Goal: Obtain resource: Obtain resource

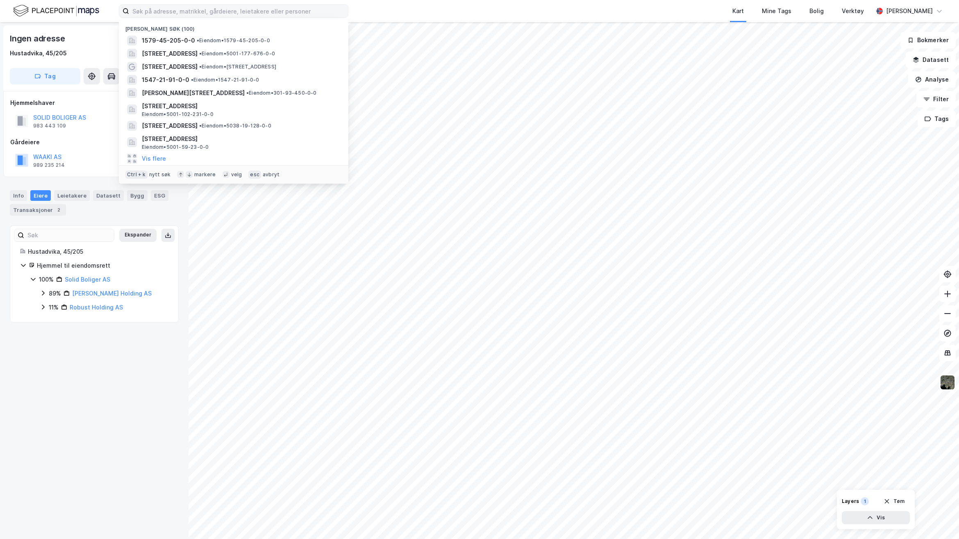
click at [312, 14] on input at bounding box center [238, 11] width 219 height 12
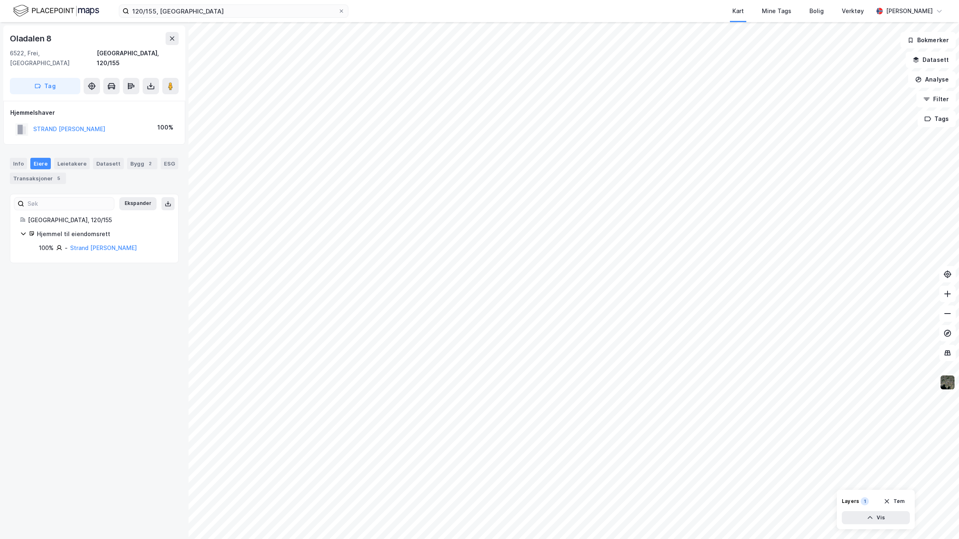
drag, startPoint x: 164, startPoint y: 365, endPoint x: 154, endPoint y: 366, distance: 9.5
click at [163, 365] on div "Oladalen 8 6522, [GEOGRAPHIC_DATA], [GEOGRAPHIC_DATA] [GEOGRAPHIC_DATA], 120/15…" at bounding box center [94, 280] width 188 height 517
click at [237, 12] on input "120/155, [GEOGRAPHIC_DATA]" at bounding box center [233, 11] width 209 height 12
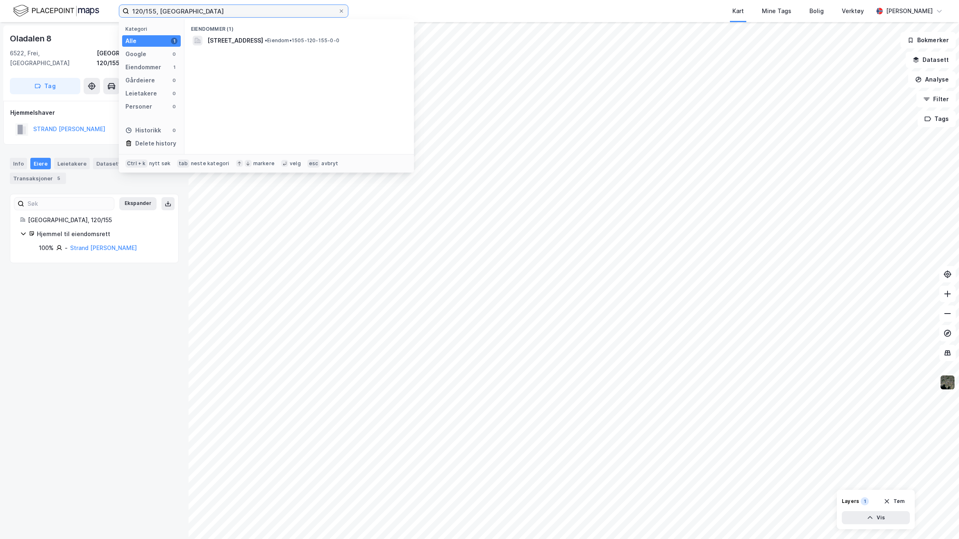
click at [154, 14] on input "120/155, [GEOGRAPHIC_DATA]" at bounding box center [233, 11] width 209 height 12
type input "120/557, [GEOGRAPHIC_DATA]"
click at [250, 42] on span "[STREET_ADDRESS]" at bounding box center [235, 41] width 56 height 10
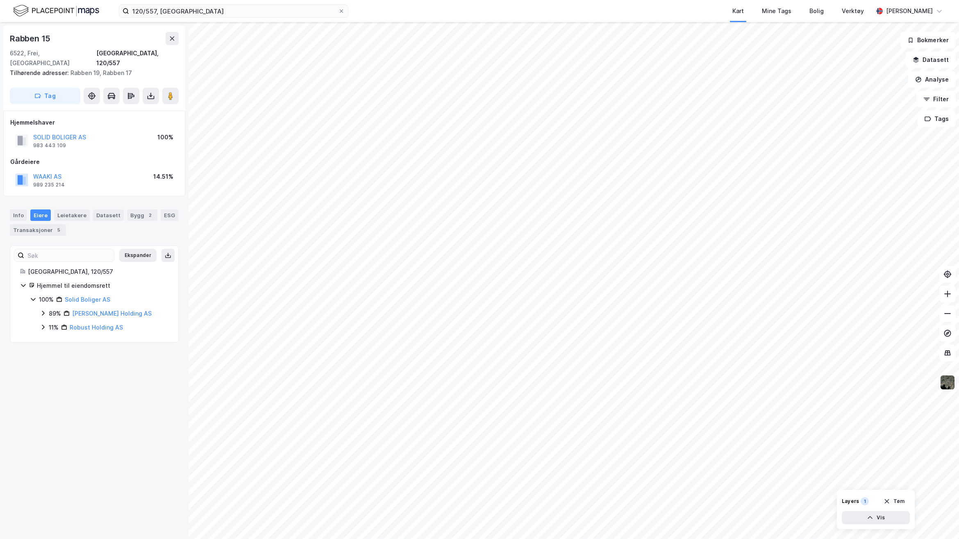
click at [101, 390] on div "Rabben 15 6522, Frei, [GEOGRAPHIC_DATA] [GEOGRAPHIC_DATA], 120/557 Tilhørende a…" at bounding box center [94, 280] width 188 height 517
click at [152, 92] on icon at bounding box center [151, 96] width 8 height 8
click at [132, 109] on div "Last ned grunnbok" at bounding box center [110, 112] width 48 height 7
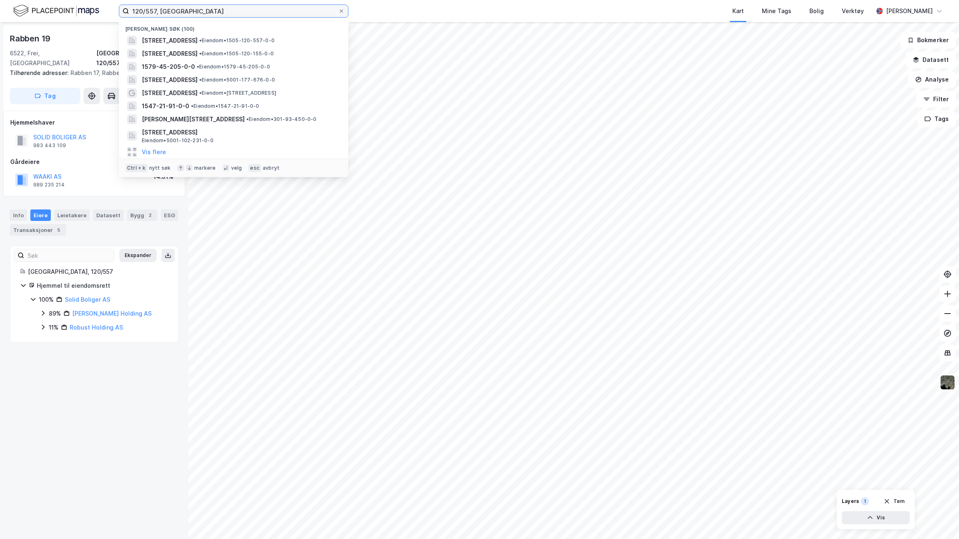
drag, startPoint x: 199, startPoint y: 11, endPoint x: 107, endPoint y: -4, distance: 93.4
click at [107, 0] on html "120/557, [PERSON_NAME] søk (100) Rabben 15, 6522, [GEOGRAPHIC_DATA], [GEOGRAPHI…" at bounding box center [479, 269] width 959 height 539
click at [282, 10] on input at bounding box center [238, 11] width 219 height 12
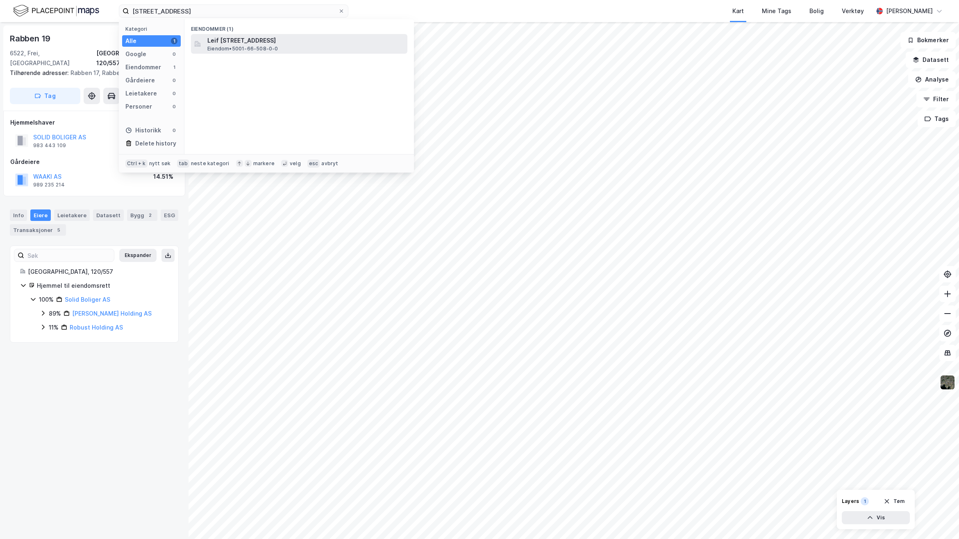
click at [288, 39] on span "Leif [STREET_ADDRESS]" at bounding box center [305, 41] width 197 height 10
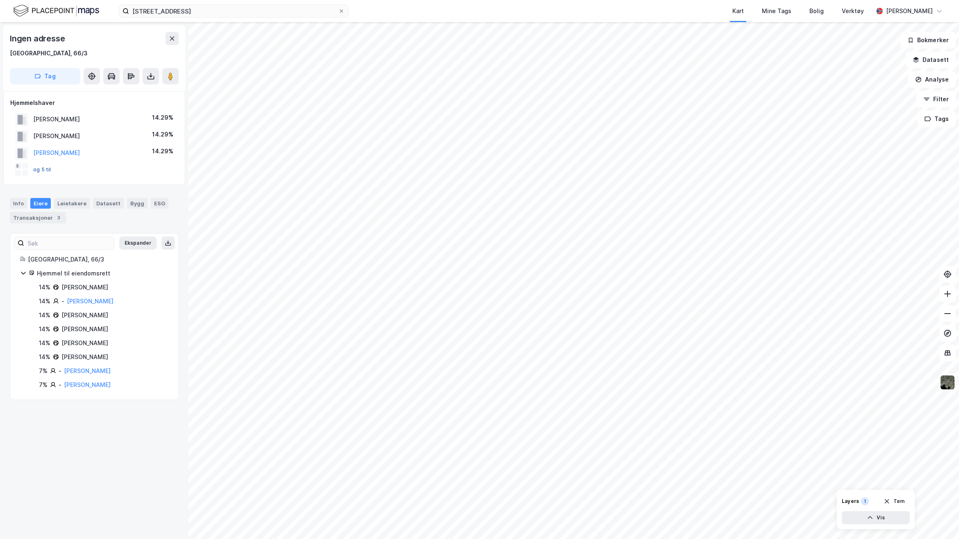
click at [0, 0] on button "og 5 til" at bounding box center [0, 0] width 0 height 0
click at [45, 174] on div "og 5 til" at bounding box center [33, 169] width 36 height 13
click at [0, 0] on button "og 5 til" at bounding box center [0, 0] width 0 height 0
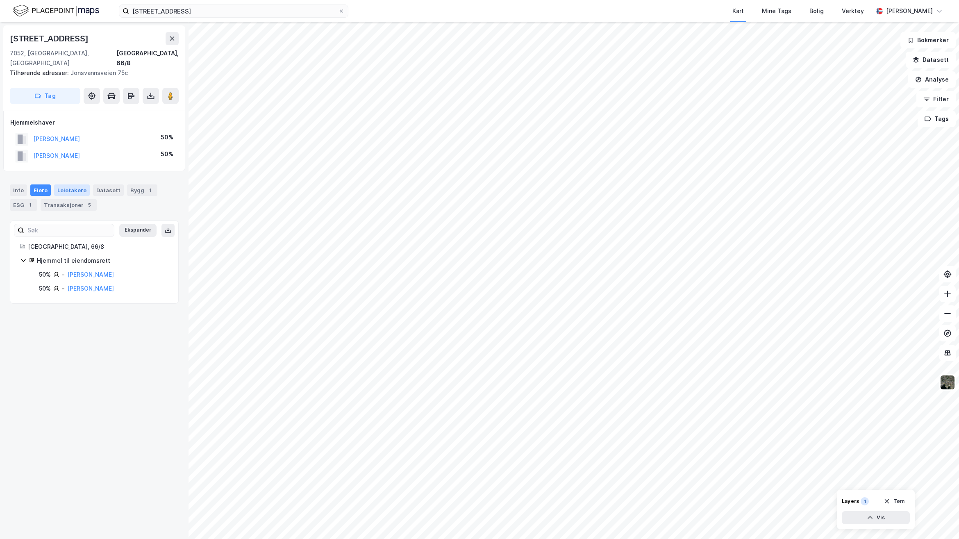
click at [71, 184] on div "Leietakere" at bounding box center [72, 189] width 36 height 11
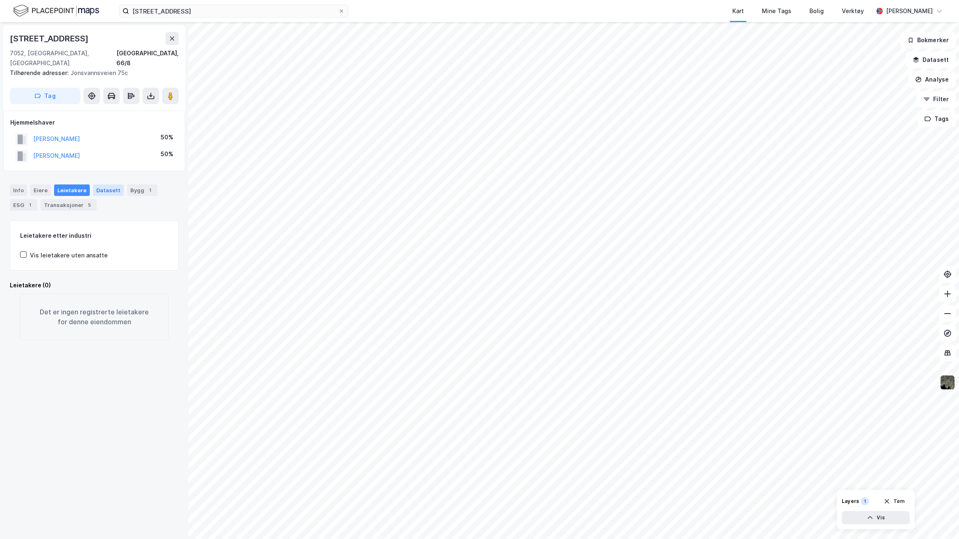
click at [104, 184] on div "Datasett" at bounding box center [108, 189] width 31 height 11
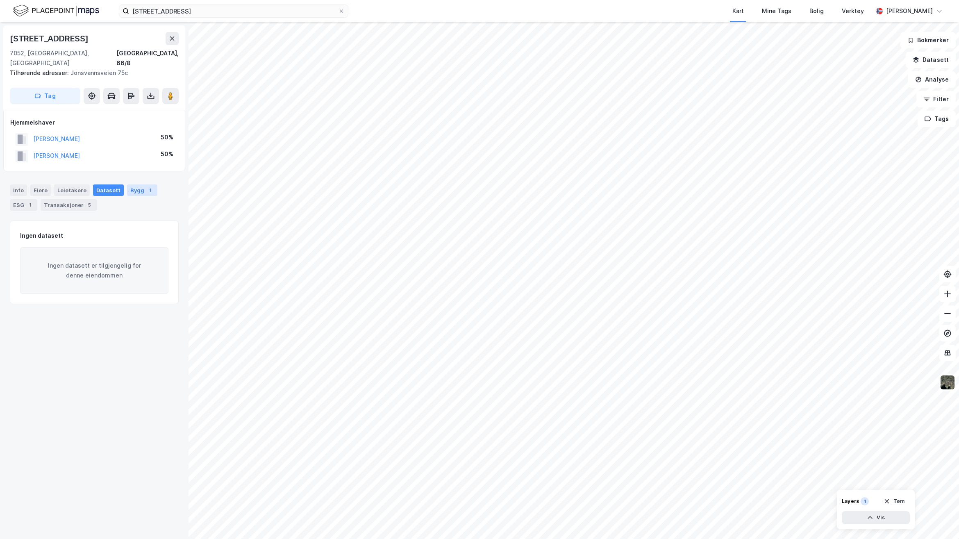
click at [146, 186] on div "1" at bounding box center [150, 190] width 8 height 8
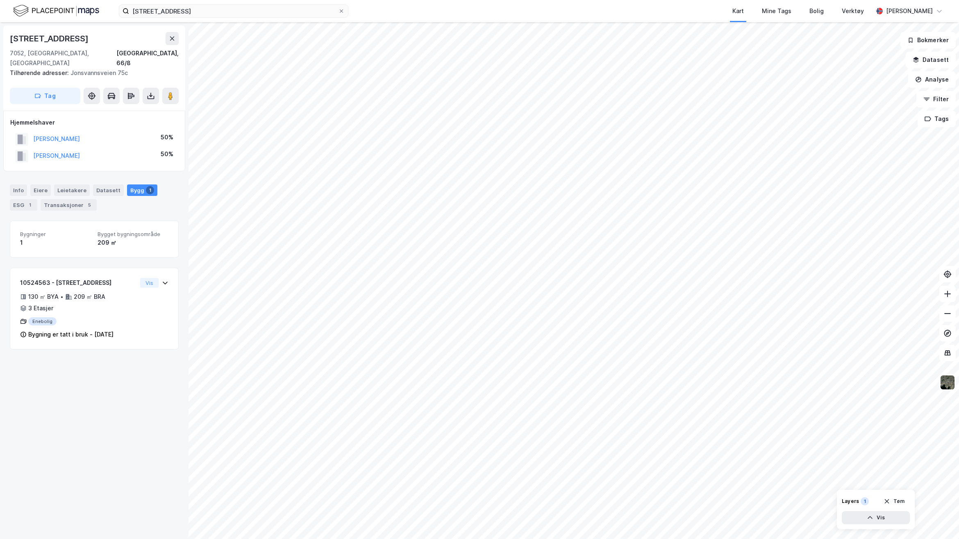
click at [85, 201] on div "5" at bounding box center [89, 205] width 8 height 8
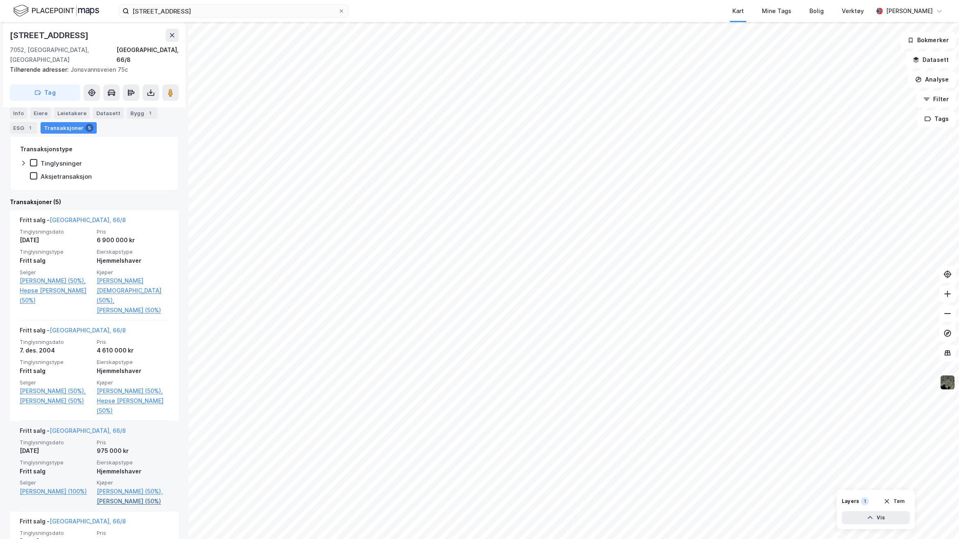
scroll to position [336, 0]
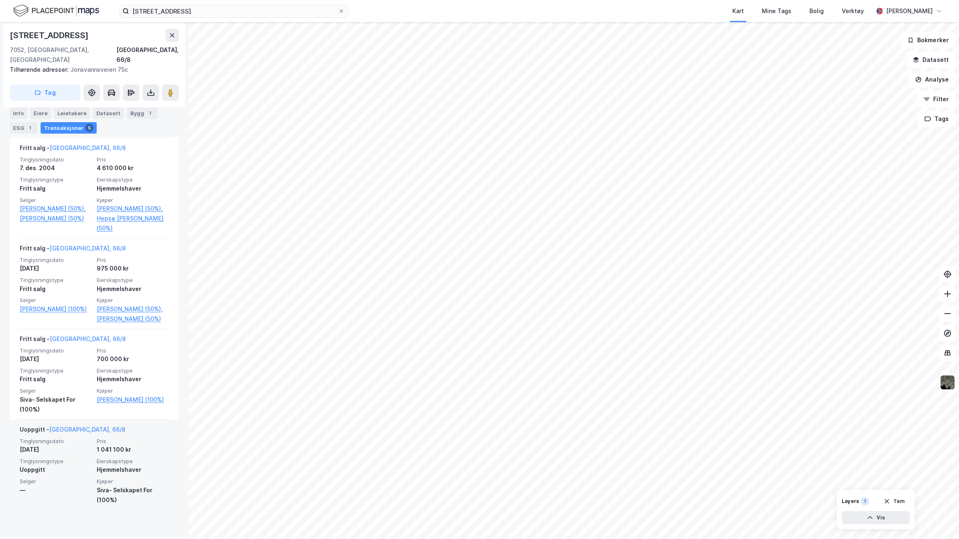
click at [121, 485] on span "Kjøper" at bounding box center [133, 481] width 72 height 7
click at [71, 485] on span "Selger" at bounding box center [56, 481] width 72 height 7
click at [31, 485] on span "Selger" at bounding box center [56, 481] width 72 height 7
click at [41, 474] on div "Uoppgitt" at bounding box center [56, 470] width 72 height 10
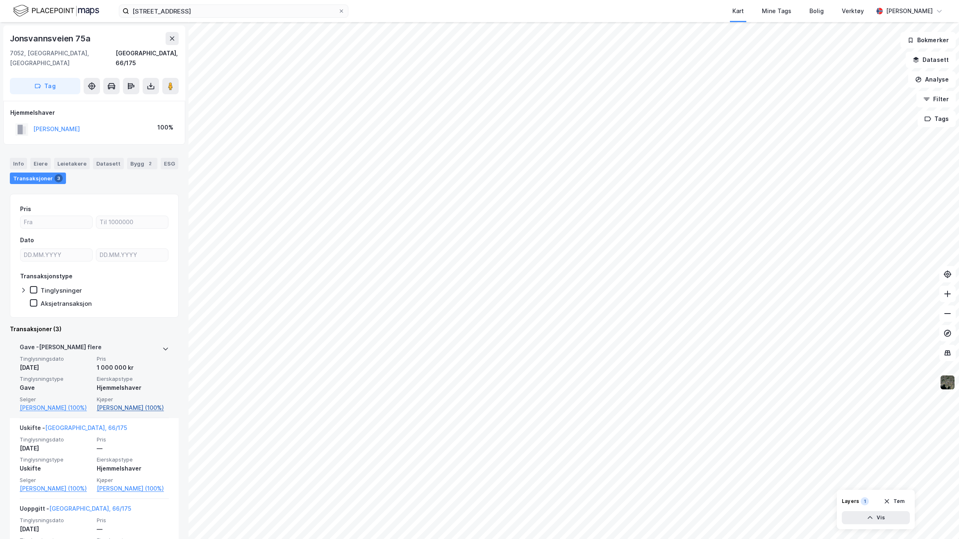
scroll to position [69, 0]
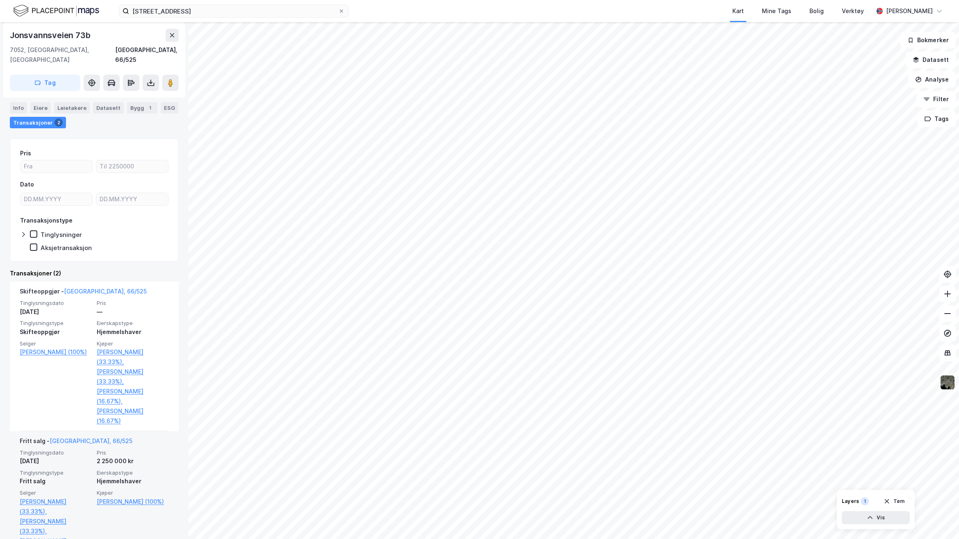
scroll to position [57, 0]
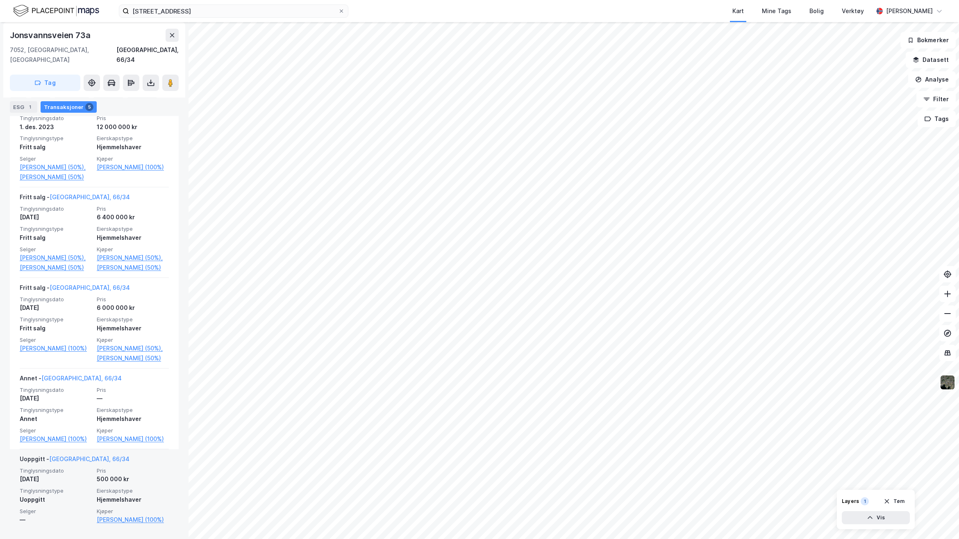
scroll to position [270, 0]
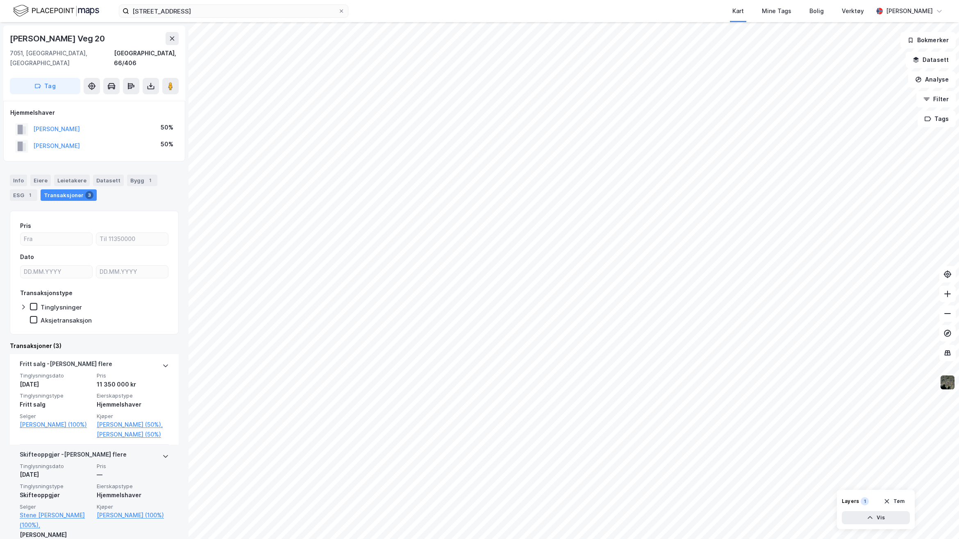
scroll to position [116, 0]
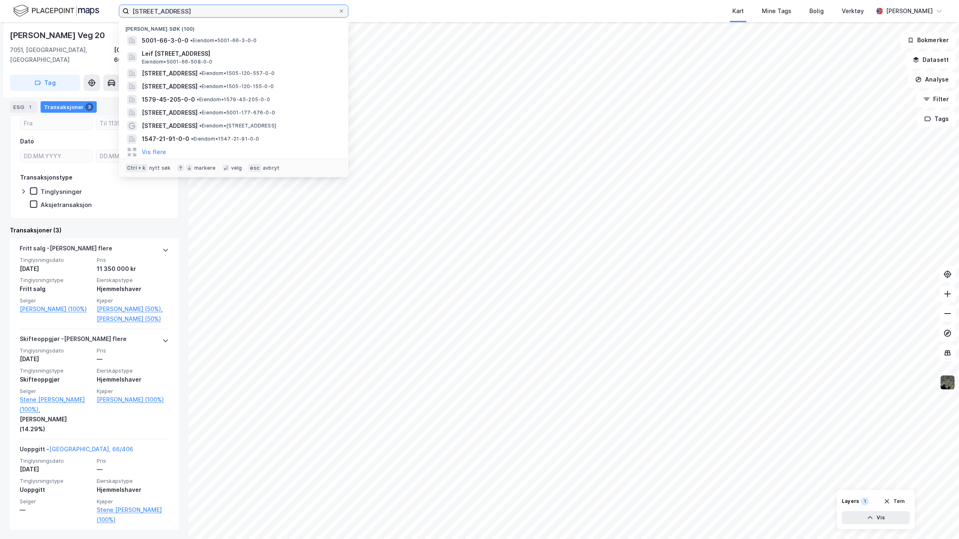
click at [157, 9] on input "[STREET_ADDRESS]" at bounding box center [233, 11] width 209 height 12
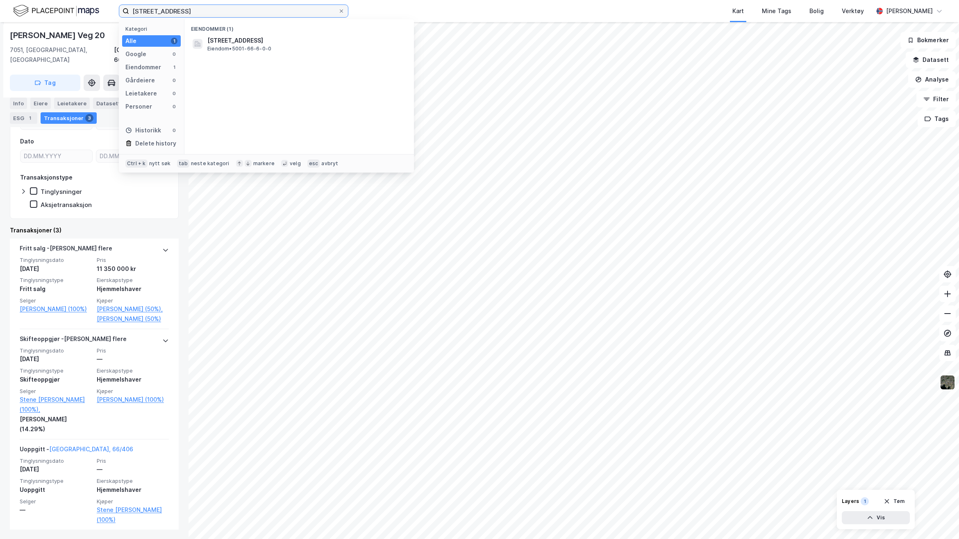
type input "[STREET_ADDRESS]"
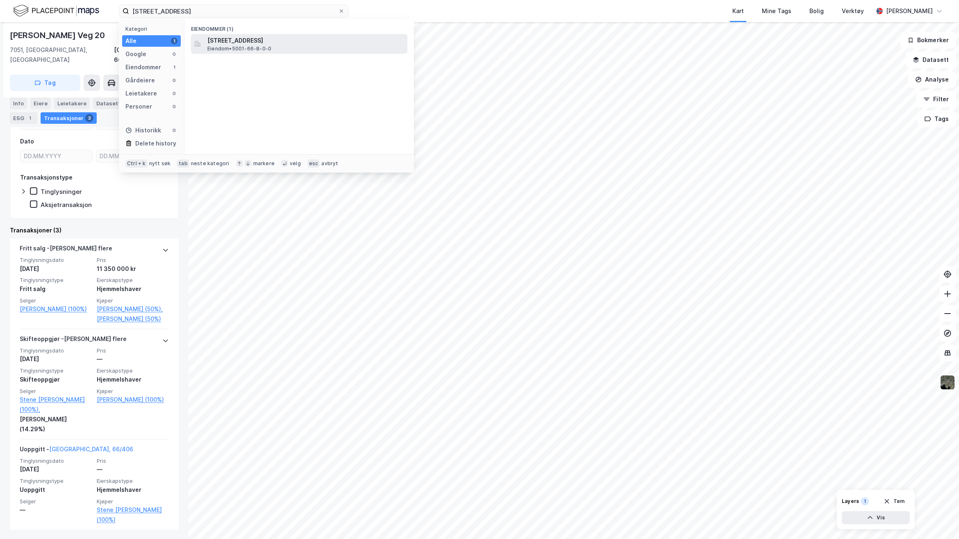
click at [273, 38] on span "[STREET_ADDRESS]" at bounding box center [305, 41] width 197 height 10
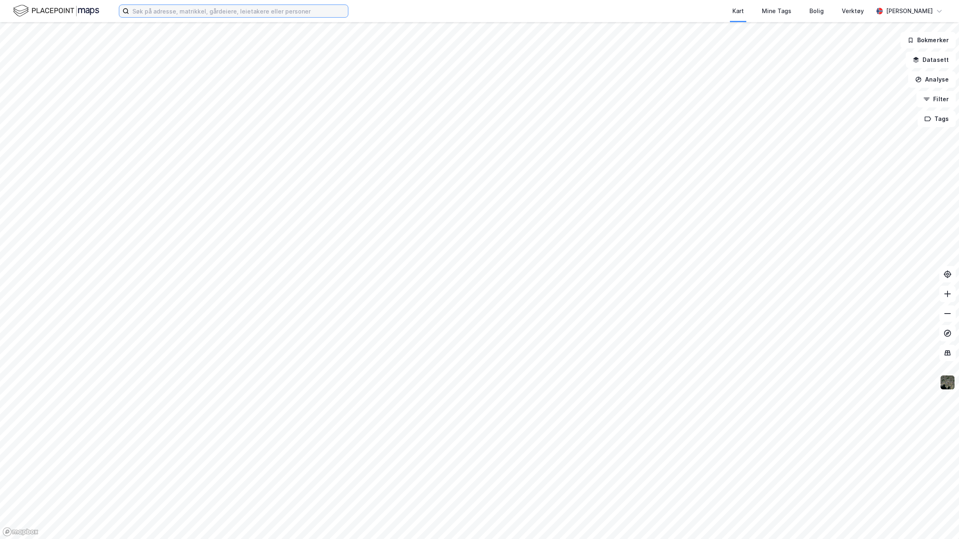
click at [234, 5] on input at bounding box center [238, 11] width 219 height 12
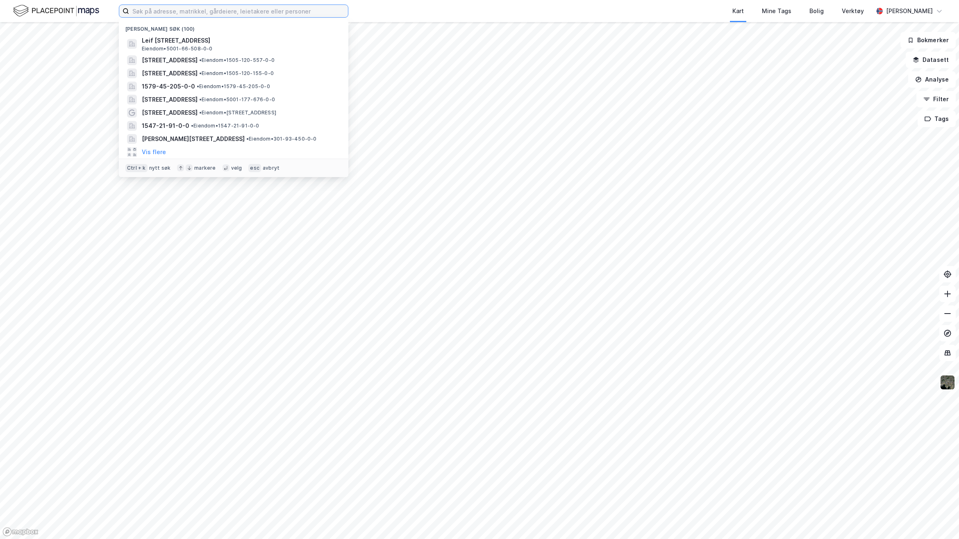
click at [234, 8] on input at bounding box center [238, 11] width 219 height 12
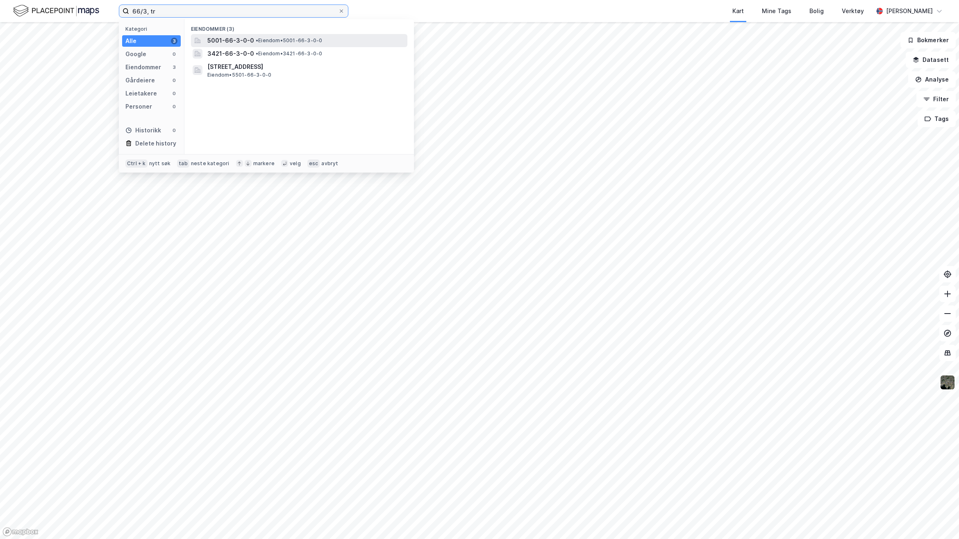
type input "66/3, tr"
click at [256, 42] on span "•" at bounding box center [257, 40] width 2 height 6
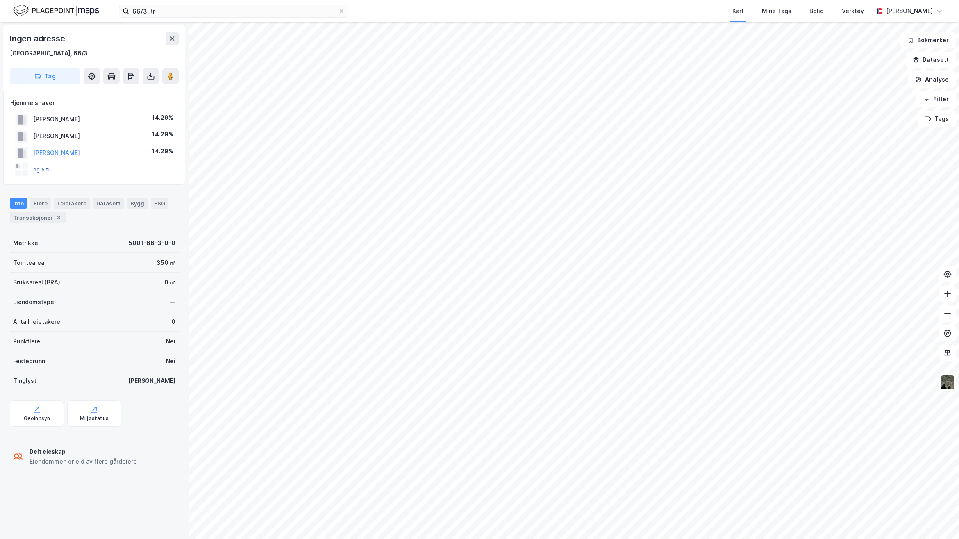
click at [0, 0] on button "og 5 til" at bounding box center [0, 0] width 0 height 0
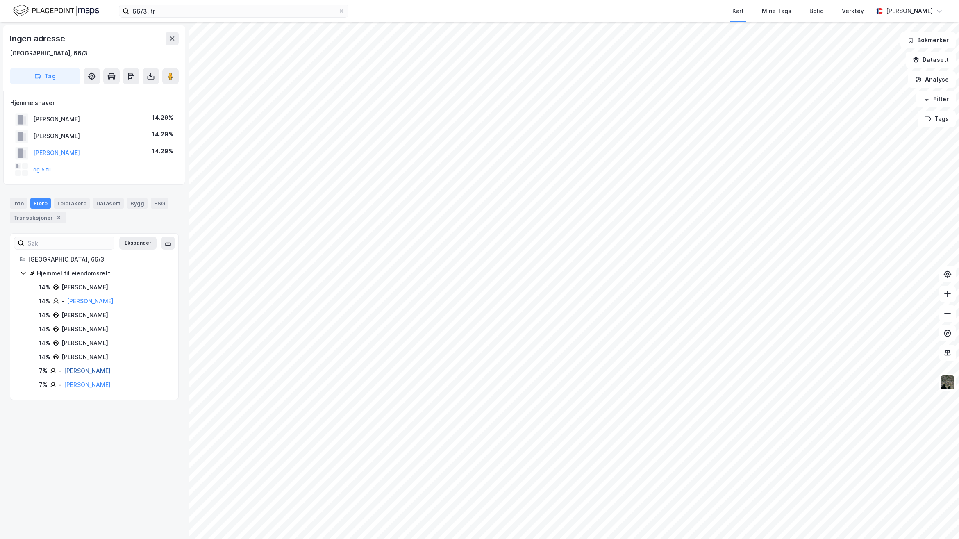
click at [104, 371] on link "[PERSON_NAME]" at bounding box center [87, 370] width 47 height 7
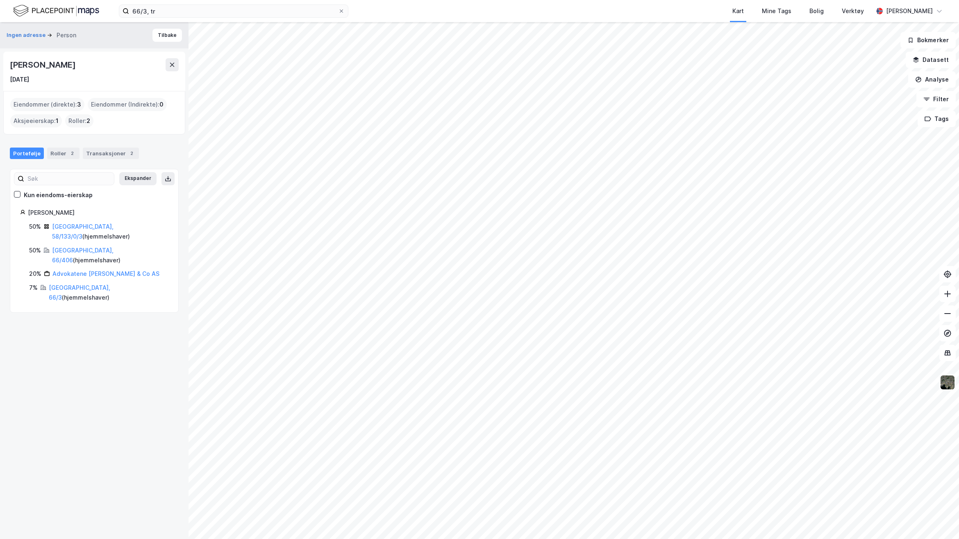
click at [91, 390] on div "Ingen adresse Person Tilbake [PERSON_NAME] [DATE] Eiendommer (direkte) : 3 Eien…" at bounding box center [94, 280] width 188 height 517
click at [85, 361] on div "Ingen adresse Person Tilbake [PERSON_NAME] [DATE] Eiendommer (direkte) : 3 Eien…" at bounding box center [94, 280] width 188 height 517
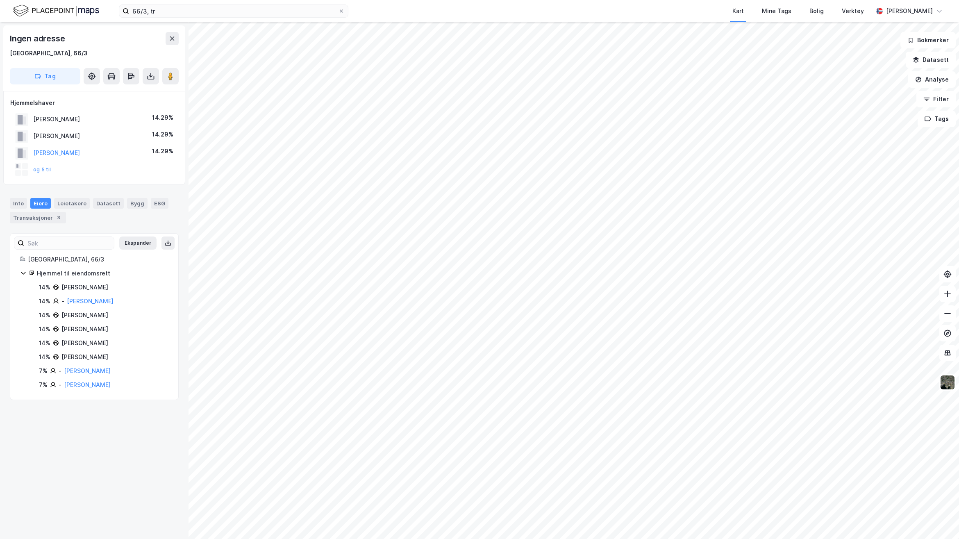
click at [126, 490] on div "Ingen adresse [GEOGRAPHIC_DATA], 66/3 Tag Hjemmelshaver [PERSON_NAME] 14.29% [P…" at bounding box center [94, 280] width 188 height 517
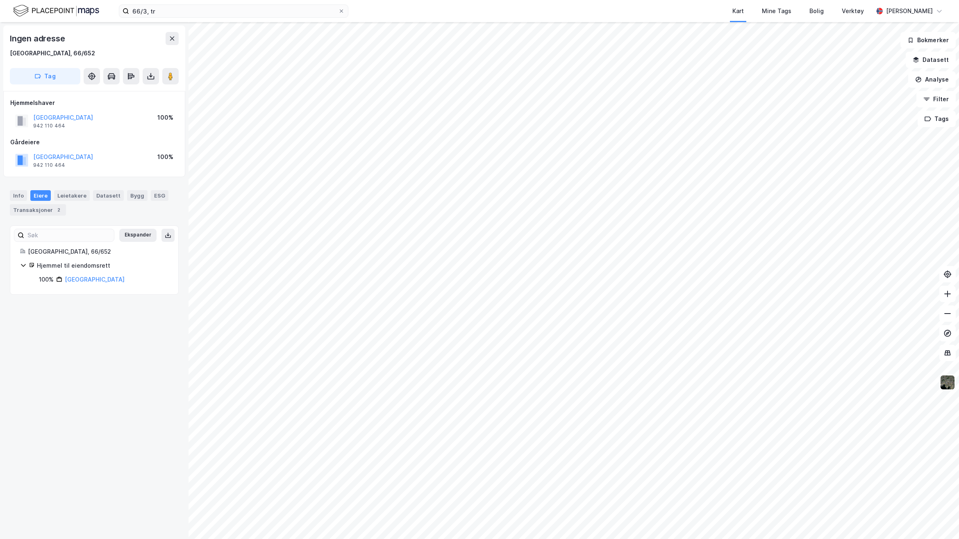
click at [122, 313] on div "Ingen adresse [GEOGRAPHIC_DATA], 66/652 Tag [GEOGRAPHIC_DATA] 942 110 464 100% …" at bounding box center [94, 280] width 188 height 517
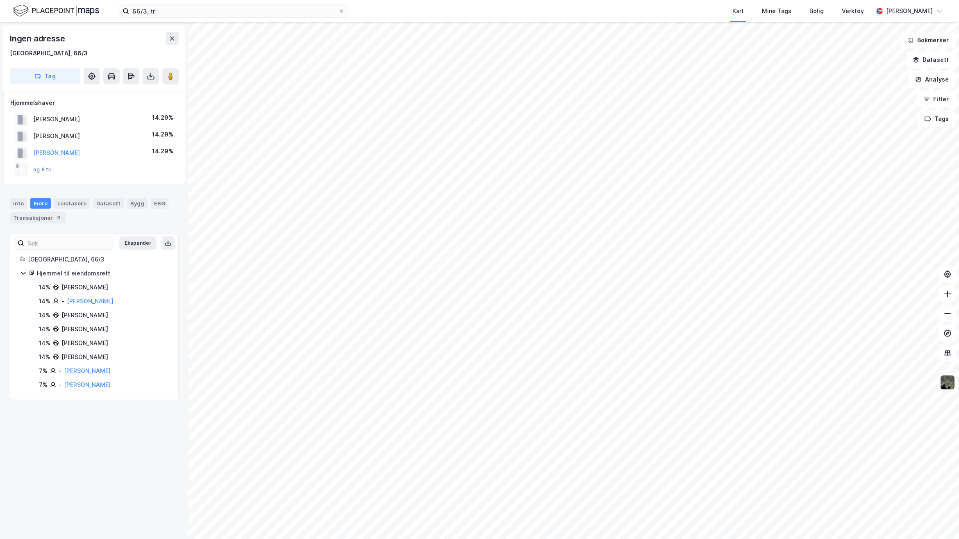
click at [0, 0] on button "og 5 til" at bounding box center [0, 0] width 0 height 0
click at [99, 438] on div "Ingen adresse Trondheim, 66/3 Tag Hjemmelshaver STENE OLE 14.29% STENE OLAV 14.…" at bounding box center [94, 280] width 188 height 517
click at [165, 244] on icon at bounding box center [168, 243] width 7 height 7
drag, startPoint x: 148, startPoint y: 72, endPoint x: 148, endPoint y: 82, distance: 9.8
click at [148, 72] on icon at bounding box center [151, 76] width 8 height 8
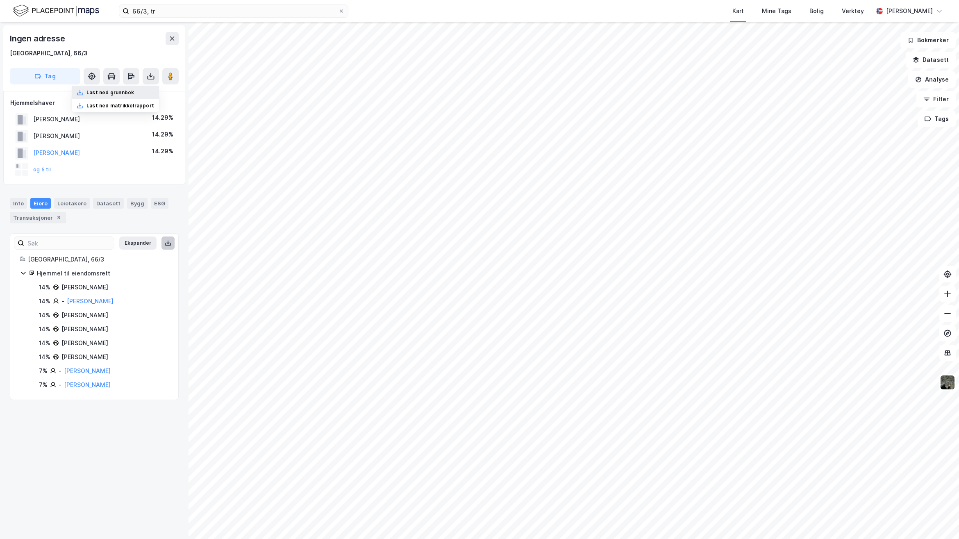
click at [139, 89] on div "Last ned grunnbok" at bounding box center [115, 92] width 87 height 13
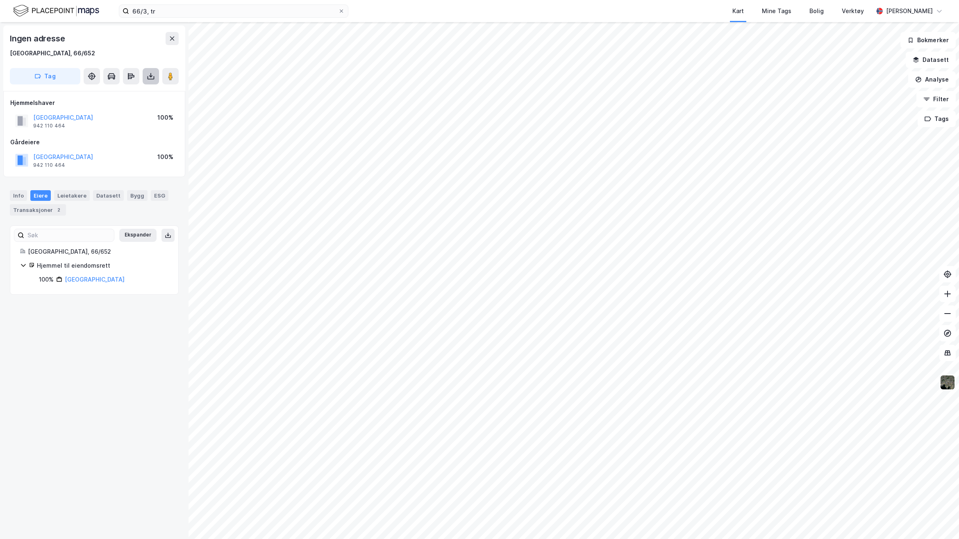
drag, startPoint x: 148, startPoint y: 73, endPoint x: 148, endPoint y: 83, distance: 10.2
click at [148, 73] on icon at bounding box center [151, 76] width 8 height 8
click at [123, 91] on div "Last ned grunnbok" at bounding box center [110, 92] width 48 height 7
